Goal: Navigation & Orientation: Find specific page/section

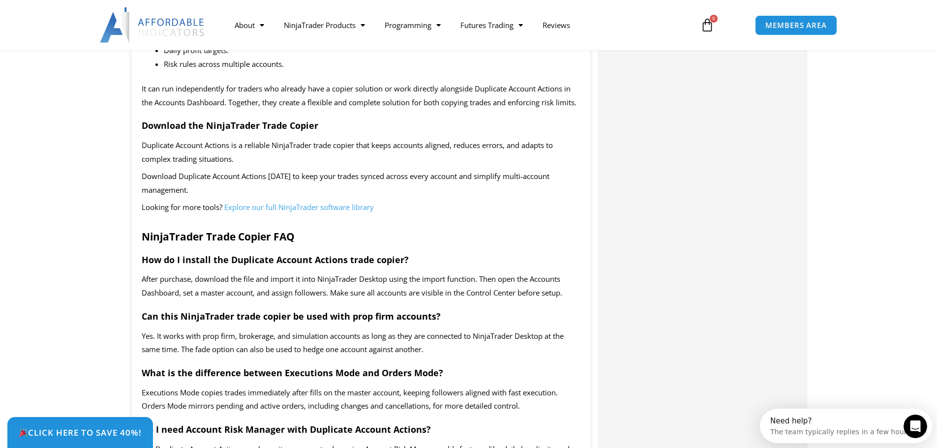
scroll to position [1672, 0]
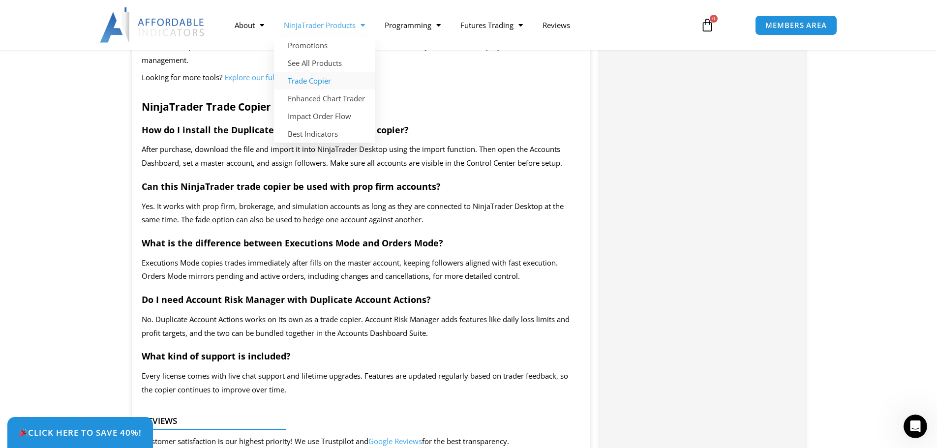
click at [314, 80] on link "Trade Copier" at bounding box center [324, 81] width 101 height 18
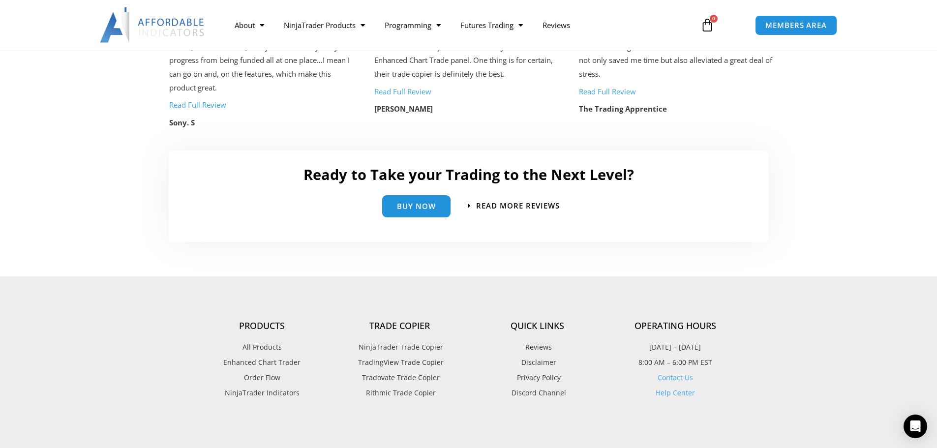
scroll to position [2262, 0]
